Goal: Register for event/course

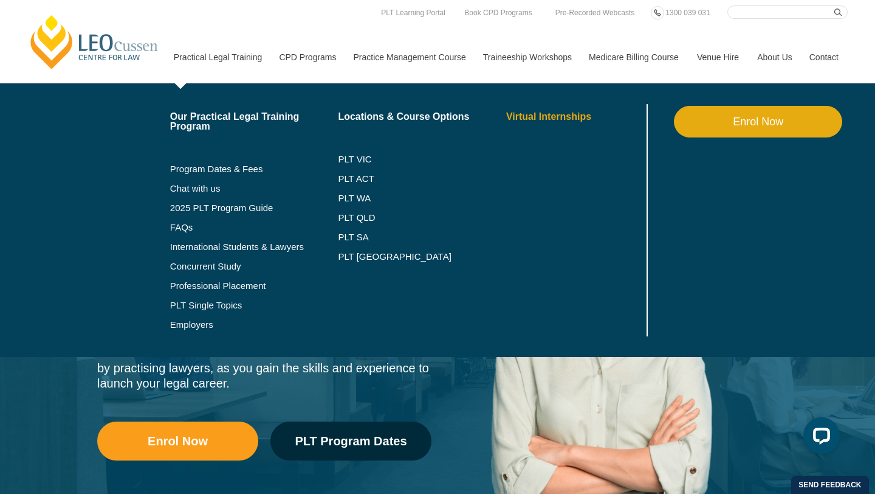
click at [522, 117] on link "Virtual Internships" at bounding box center [575, 117] width 138 height 10
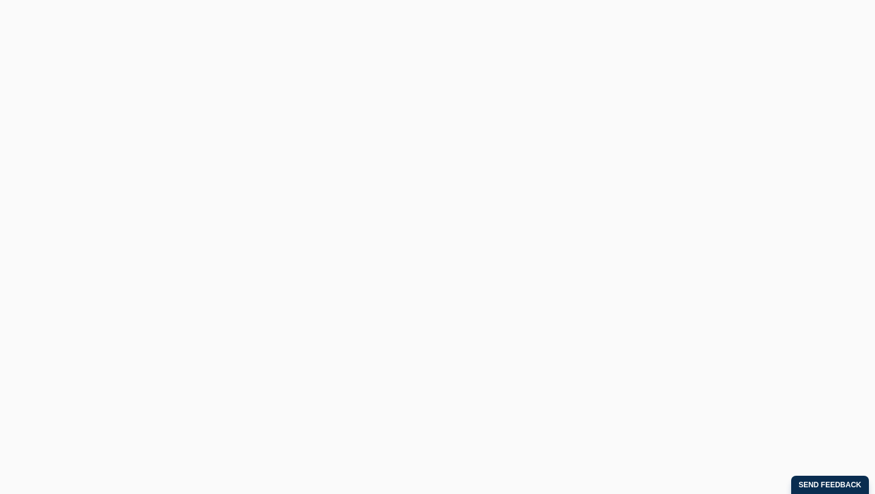
click at [392, 299] on p "Sign-up Now" at bounding box center [283, 316] width 415 height 35
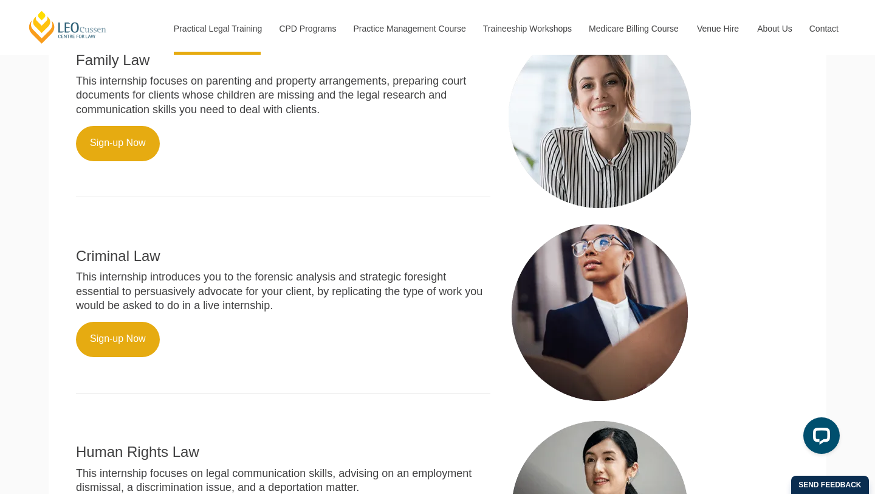
scroll to position [498, 0]
